Goal: Find specific page/section: Find specific page/section

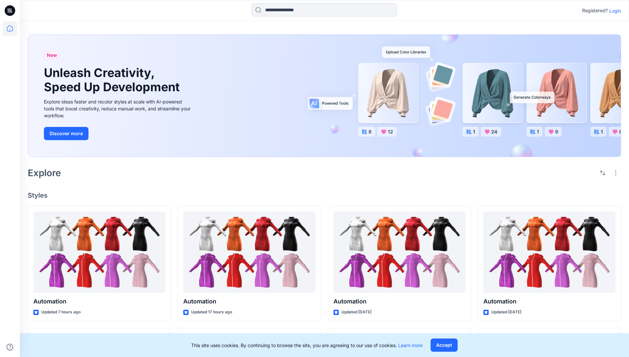
click at [614, 11] on p "Login" at bounding box center [615, 10] width 12 height 7
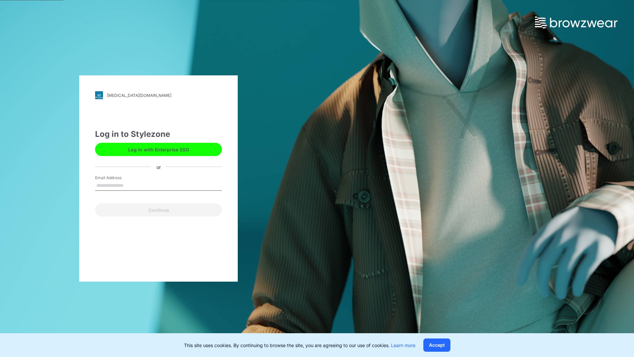
click at [130, 185] on input "Email Address" at bounding box center [158, 186] width 127 height 10
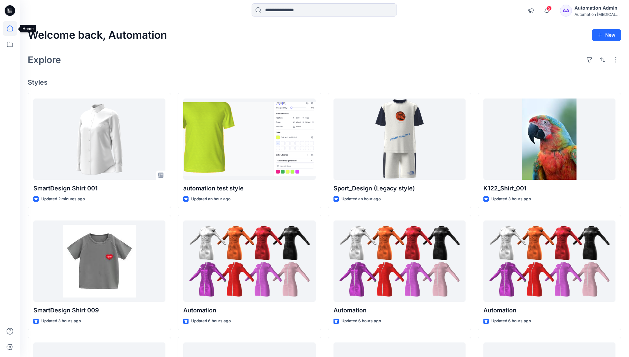
click at [13, 28] on icon at bounding box center [10, 28] width 6 height 6
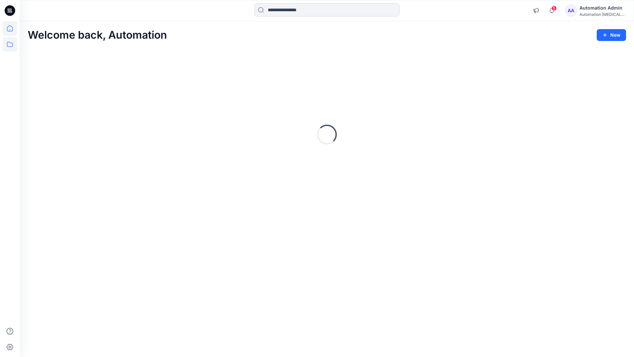
click at [9, 45] on icon at bounding box center [10, 44] width 15 height 15
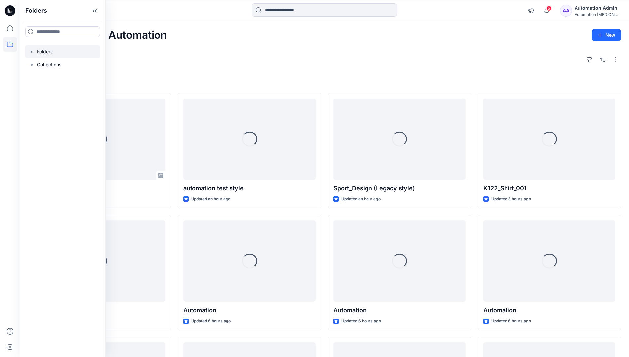
click at [47, 53] on div at bounding box center [62, 51] width 75 height 13
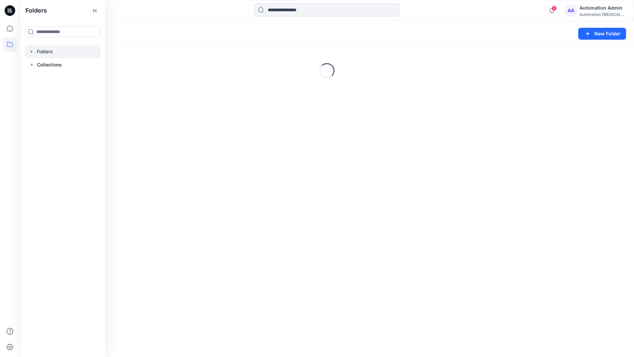
click at [260, 190] on div "Folders New Folder Loading..." at bounding box center [327, 189] width 614 height 336
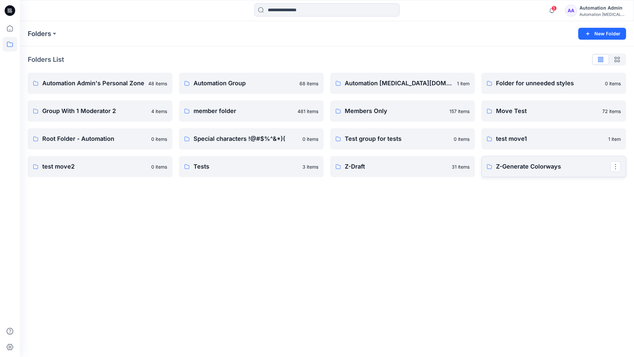
click at [523, 170] on p "Z-Generate Colorways" at bounding box center [553, 166] width 114 height 9
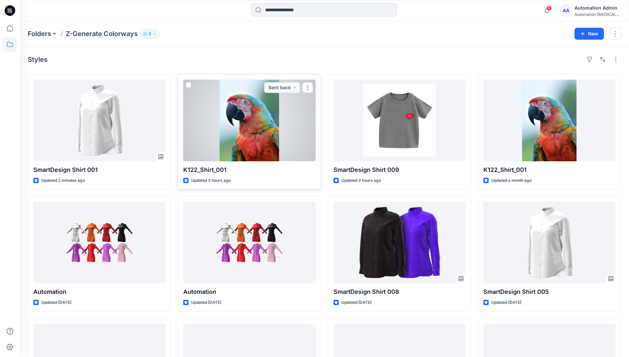
click at [189, 86] on span at bounding box center [188, 84] width 5 height 5
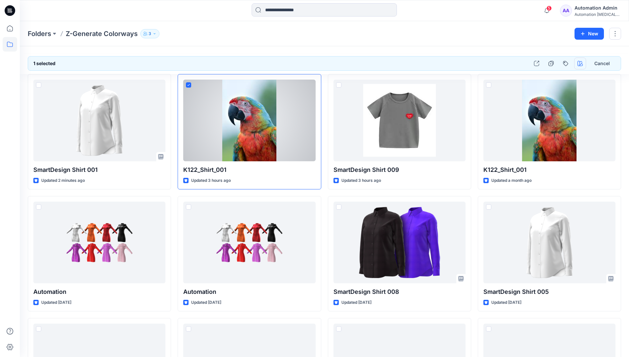
click at [579, 64] on icon "button" at bounding box center [580, 63] width 5 height 5
